Goal: Transaction & Acquisition: Purchase product/service

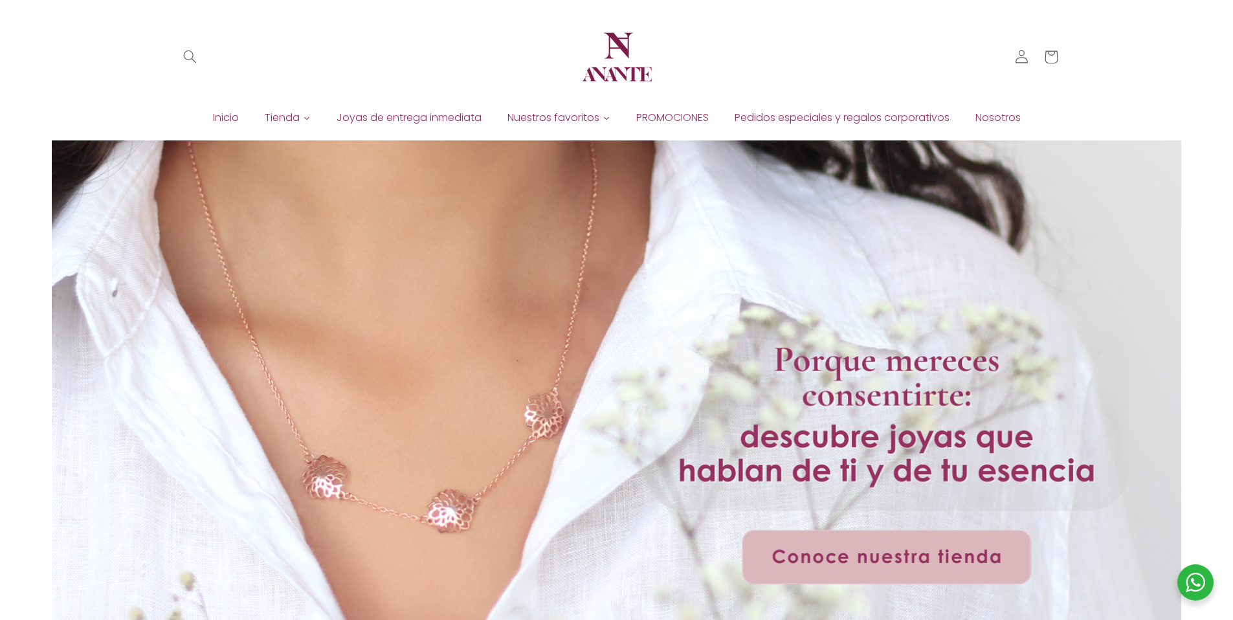
click at [373, 93] on header "Inicio Tienda Joyas de entrega inmediata PROMOCIONES Pedidos especiales y regal…" at bounding box center [616, 63] width 951 height 127
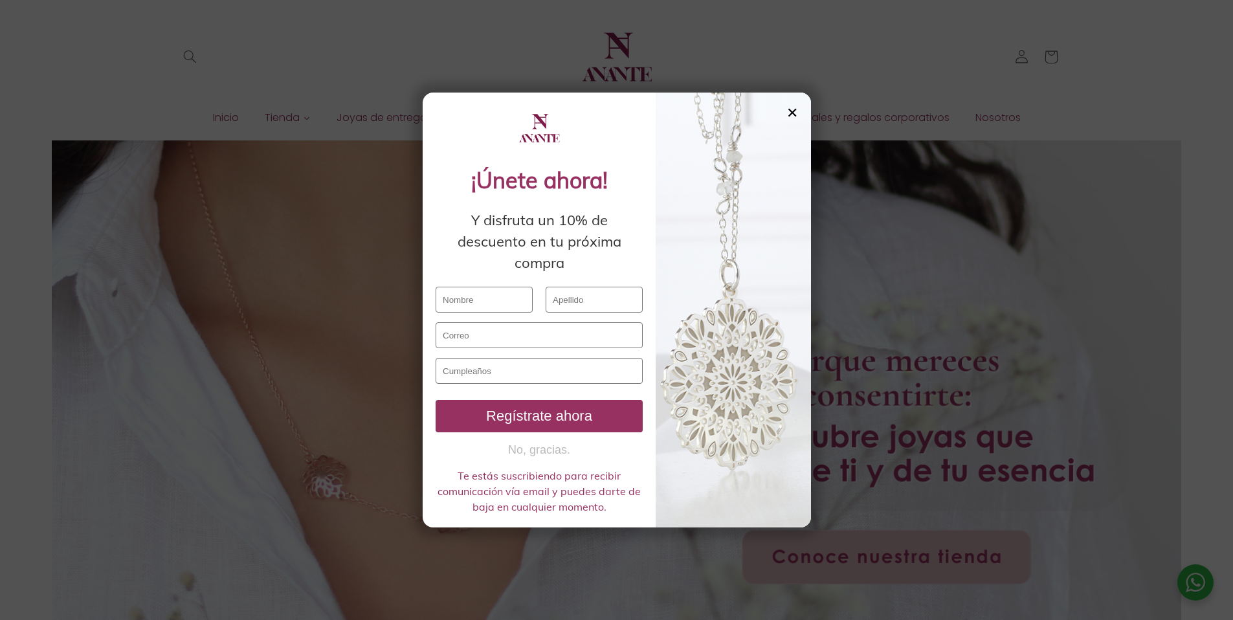
click at [793, 109] on div "✕" at bounding box center [792, 112] width 12 height 14
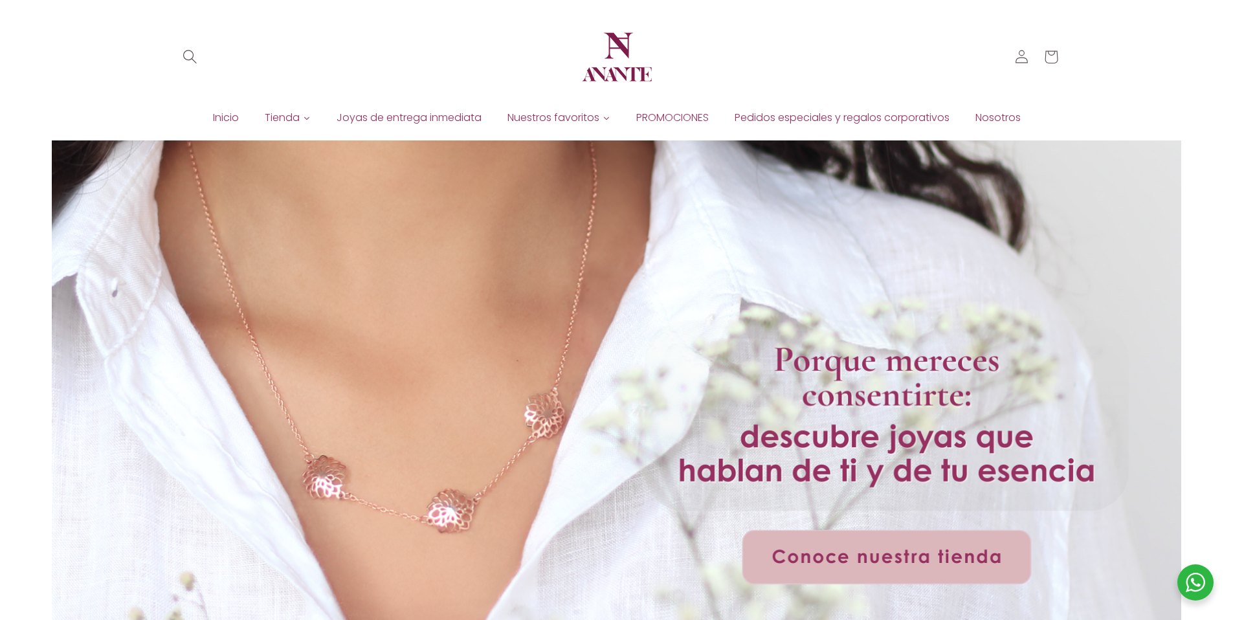
click at [190, 54] on icon "Búsqueda" at bounding box center [189, 57] width 14 height 14
click at [190, 72] on div "Búsqueda" at bounding box center [190, 72] width 82 height 1
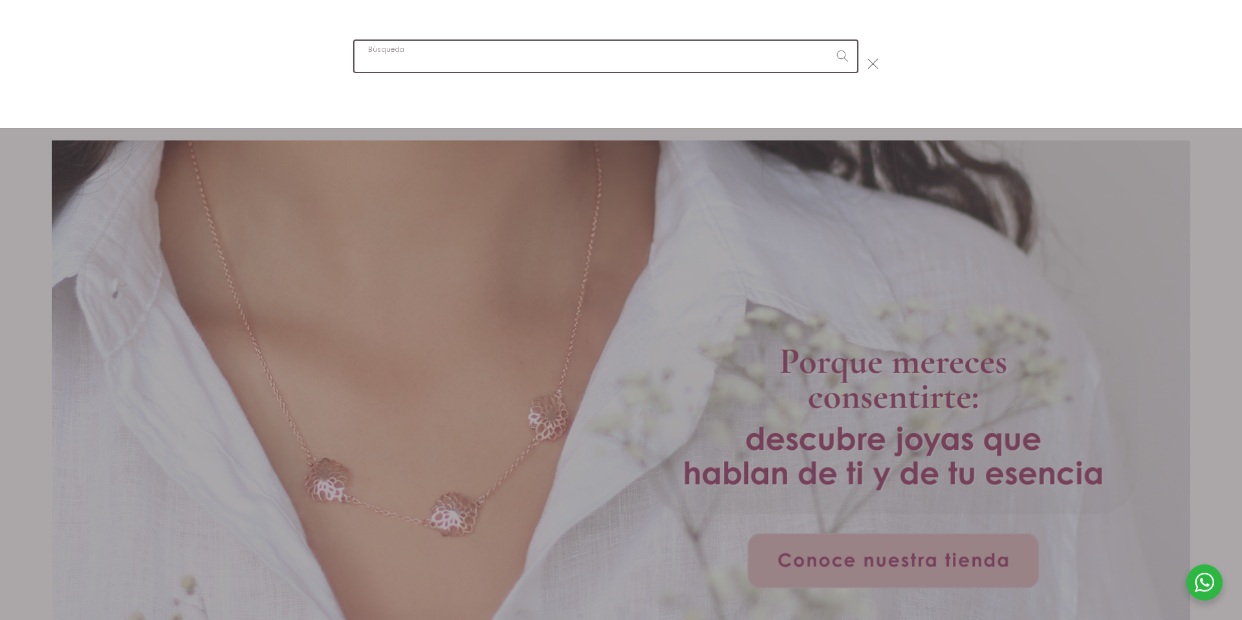
click at [379, 50] on input "Búsqueda" at bounding box center [606, 56] width 503 height 30
paste input "Dije pan de muerto"
type input "Dije pan de muerto"
click at [828, 41] on button "Búsqueda" at bounding box center [843, 56] width 30 height 30
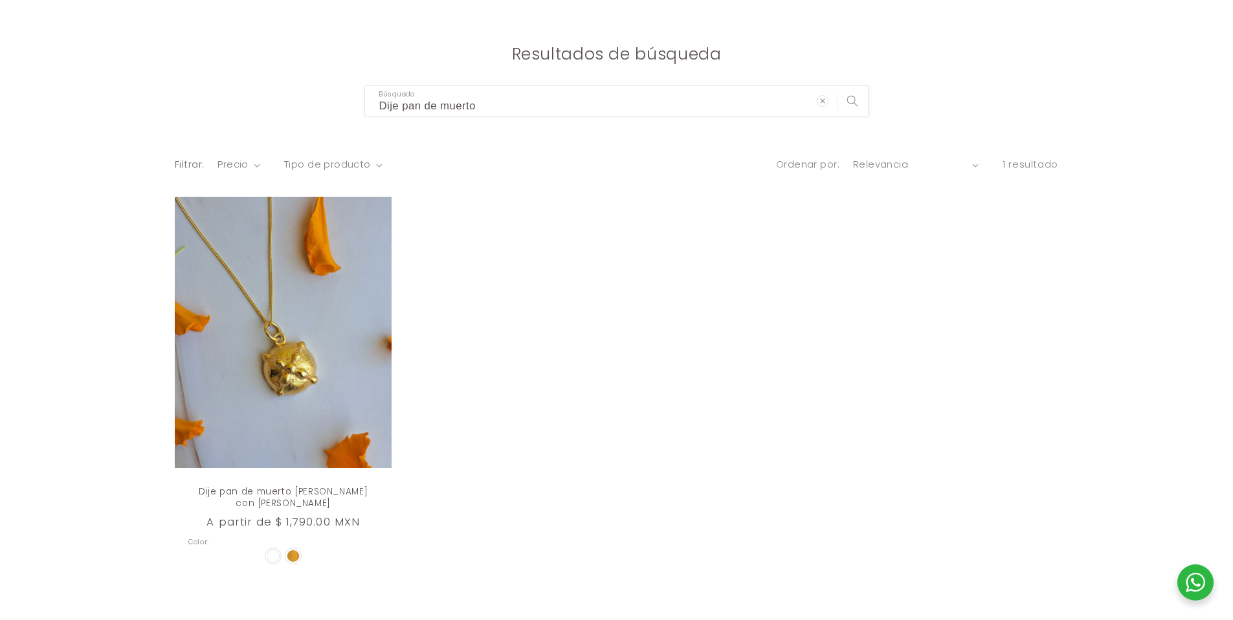
scroll to position [236, 0]
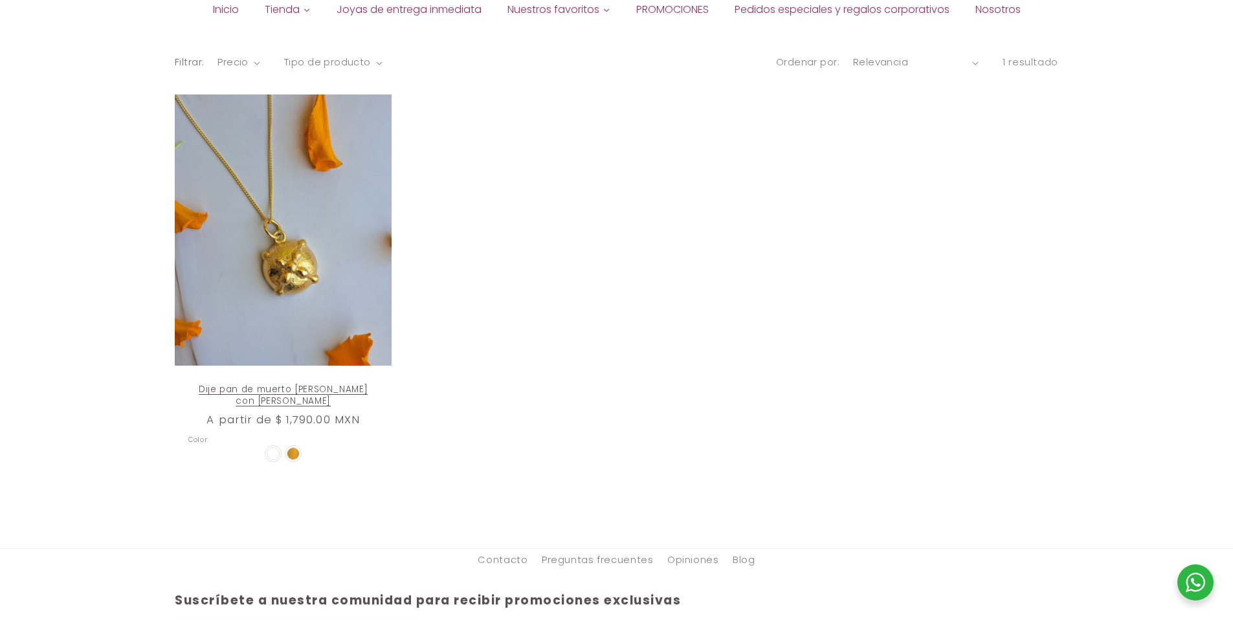
click at [272, 450] on div at bounding box center [273, 454] width 12 height 12
click at [0, 0] on input "radio" at bounding box center [0, 0] width 0 height 0
click at [287, 451] on img at bounding box center [293, 454] width 12 height 12
click at [0, 0] on input "radio" at bounding box center [0, 0] width 0 height 0
click at [273, 452] on div at bounding box center [273, 454] width 12 height 12
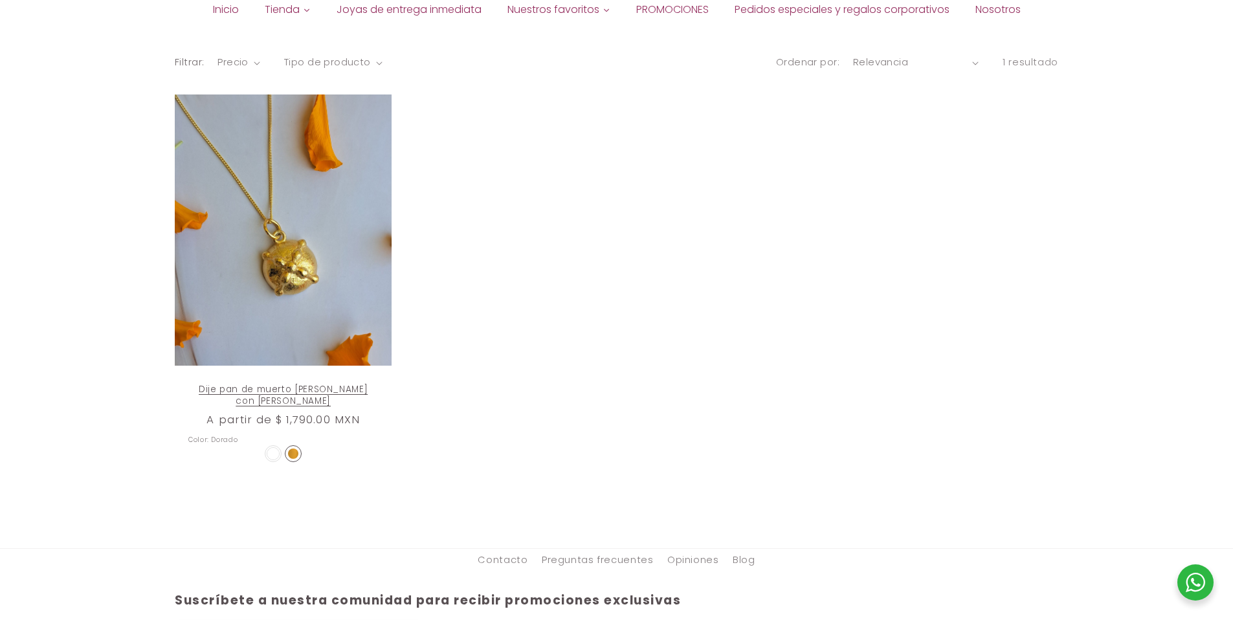
click at [0, 0] on input "radio" at bounding box center [0, 0] width 0 height 0
click at [306, 384] on link "Dije pan de muerto [PERSON_NAME] con [PERSON_NAME]" at bounding box center [283, 395] width 190 height 23
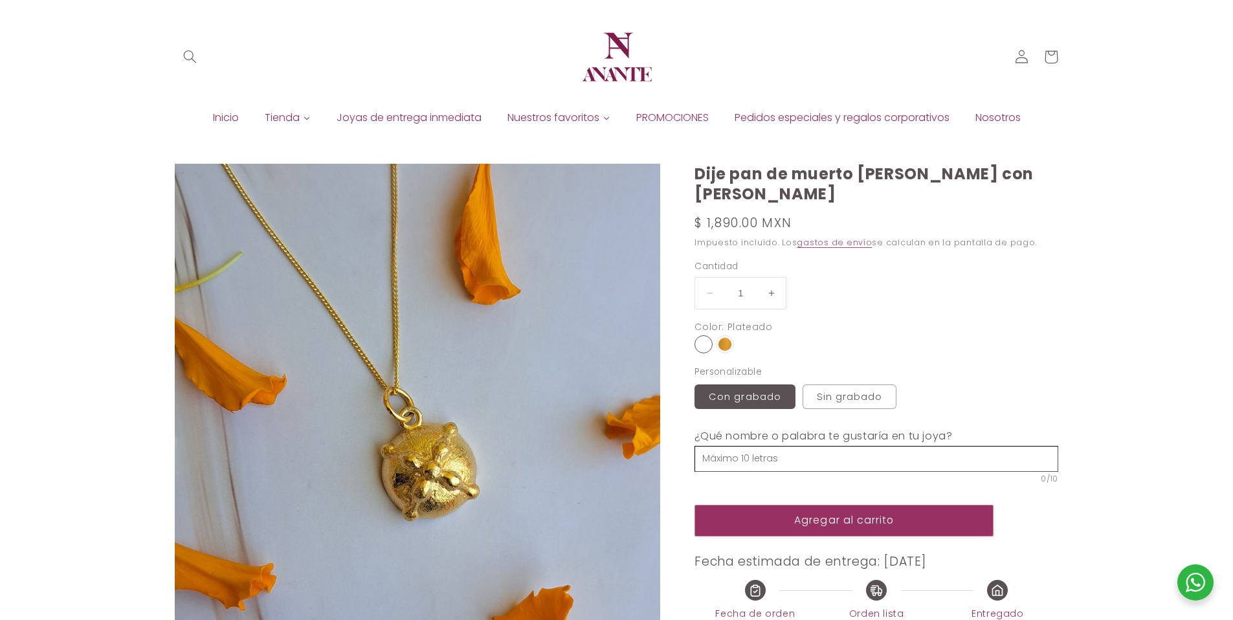
select select "{"isForProduct":true,"id":45328357621914,"title":"Plateado / Con grabado","avai…"
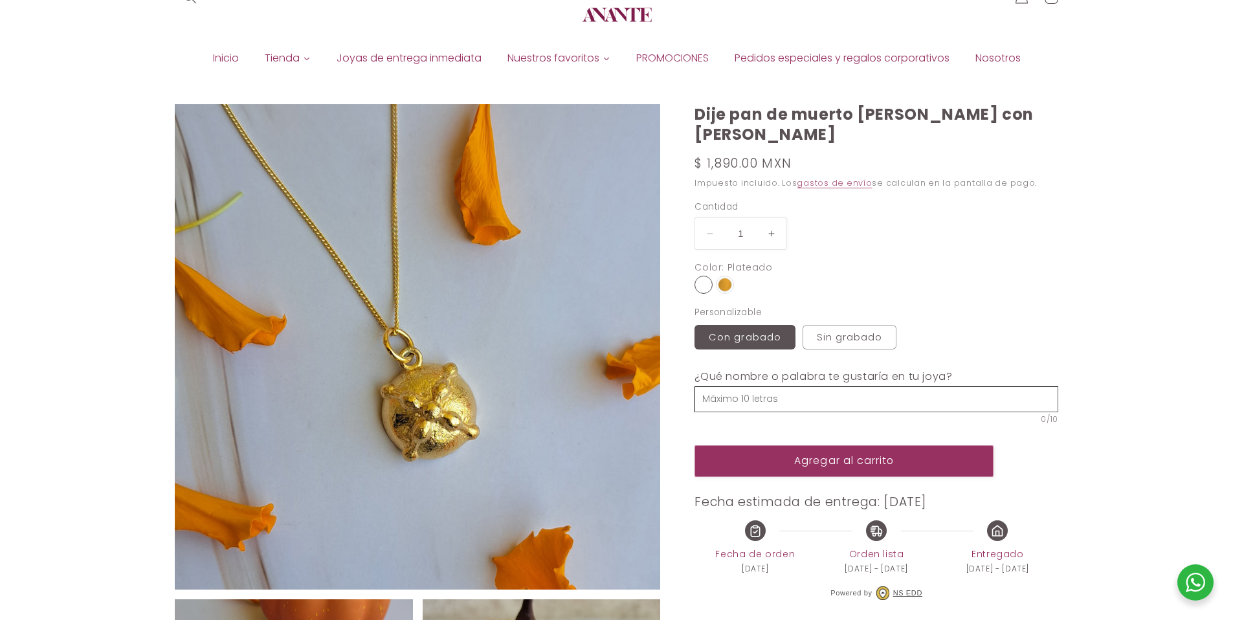
scroll to position [100, 0]
